Goal: Task Accomplishment & Management: Use online tool/utility

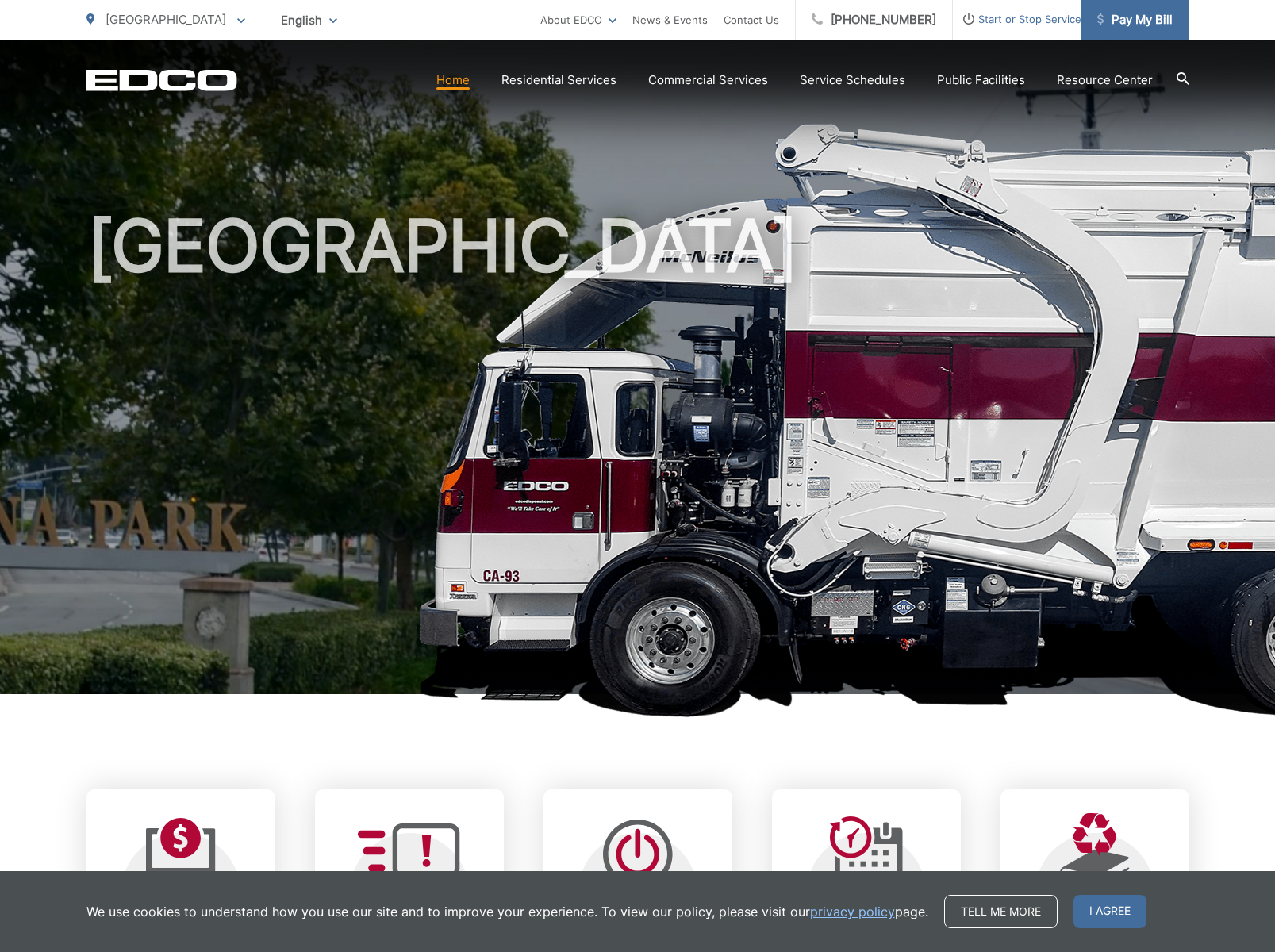
click at [1133, 23] on span "Pay My Bill" at bounding box center [1136, 20] width 76 height 19
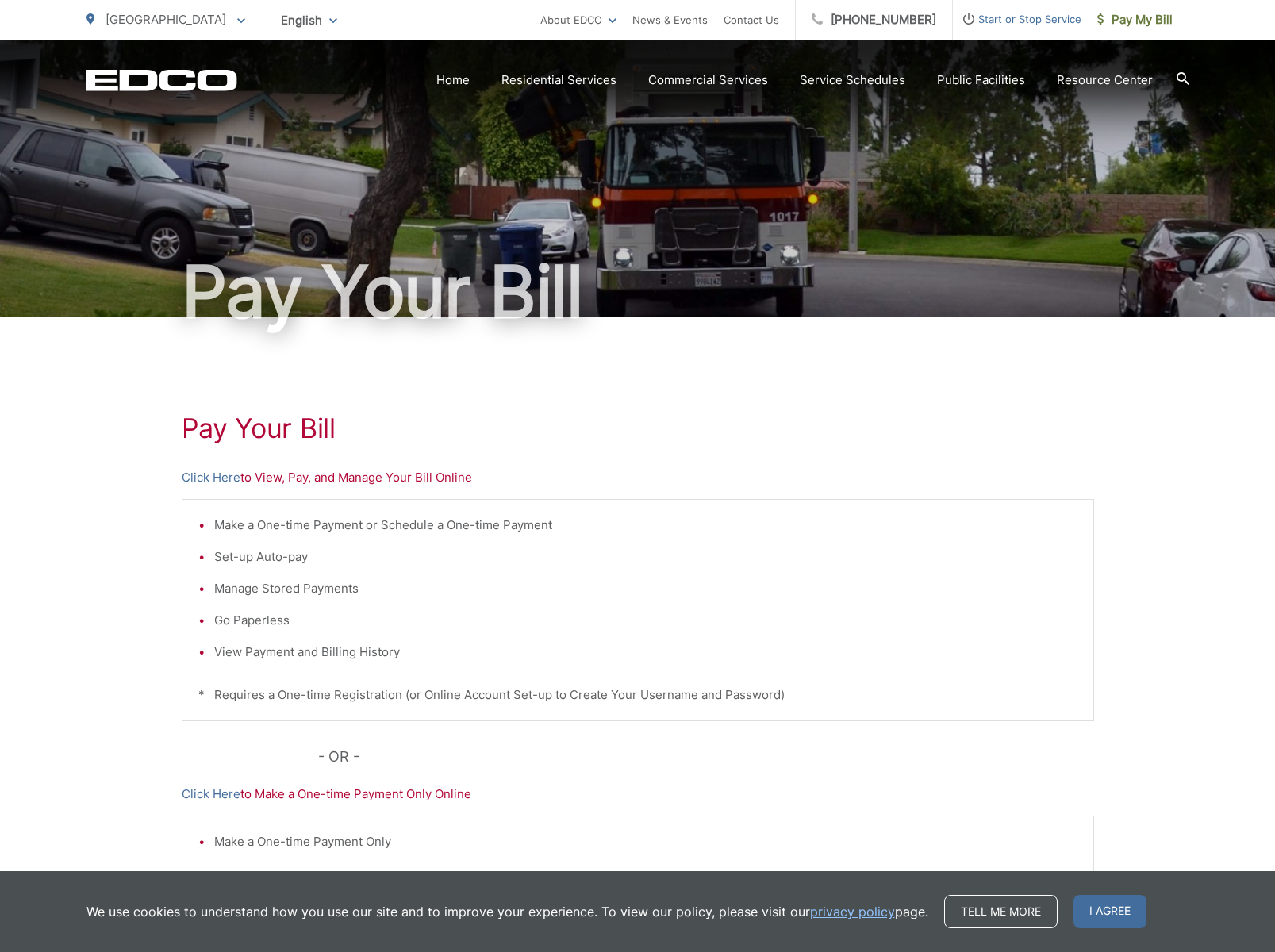
click at [273, 484] on p "Click Here to View, Pay, and Manage Your Bill Online" at bounding box center [638, 478] width 912 height 19
click at [214, 477] on link "Click Here" at bounding box center [211, 478] width 59 height 19
